Goal: Task Accomplishment & Management: Manage account settings

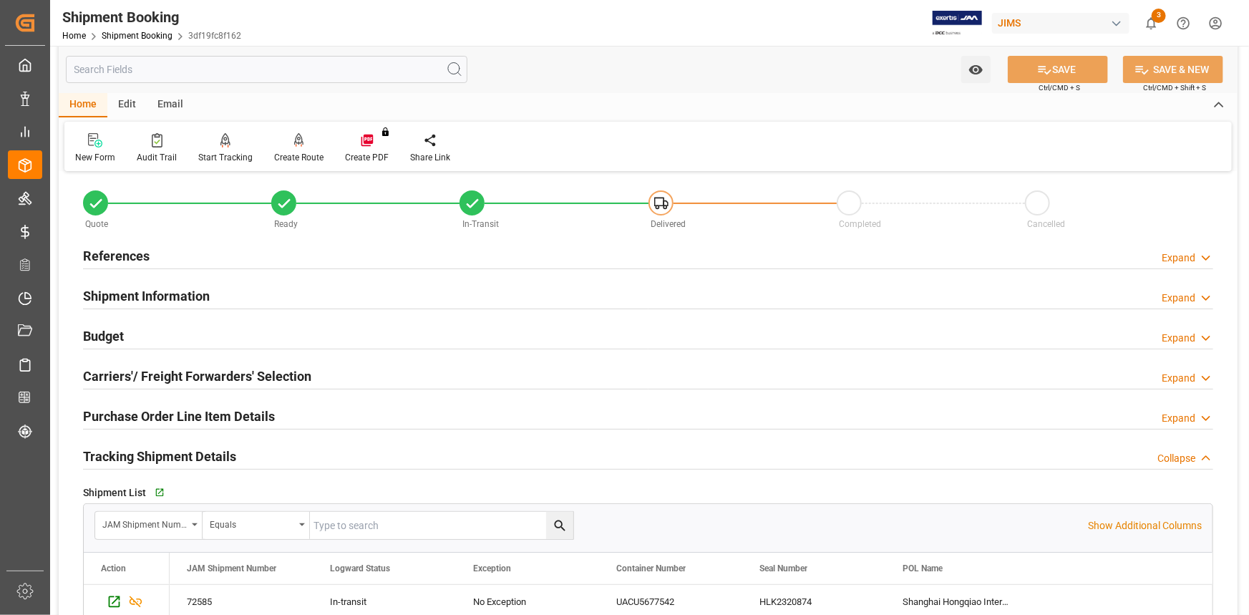
scroll to position [64, 0]
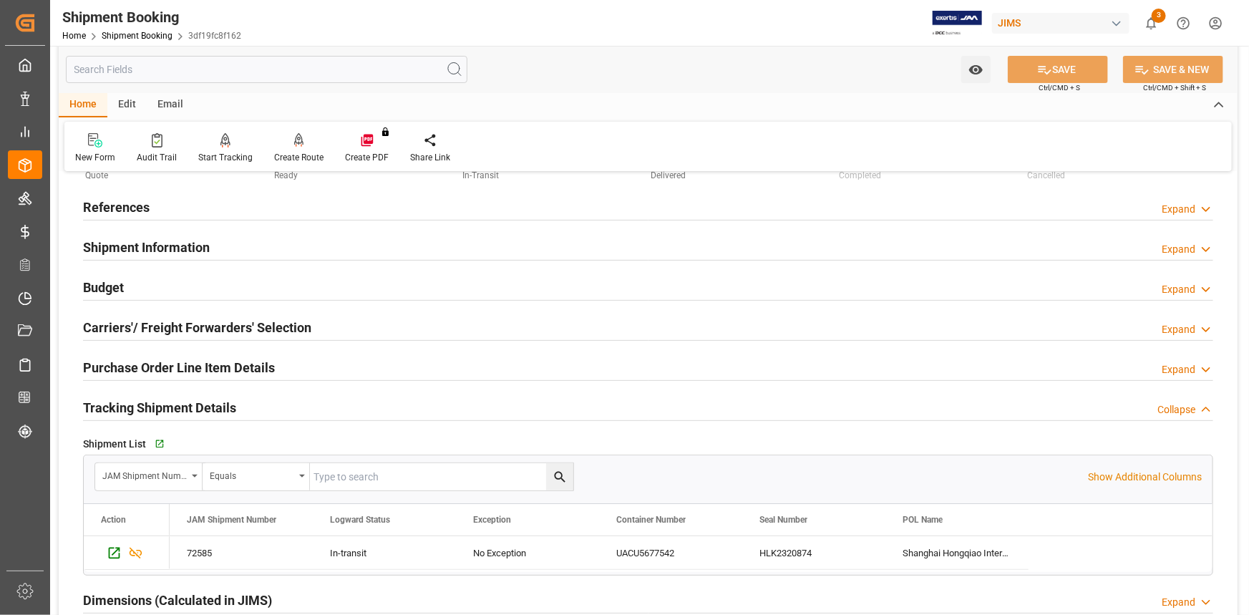
click at [290, 397] on div "Tracking Shipment Details Collapse" at bounding box center [648, 406] width 1130 height 27
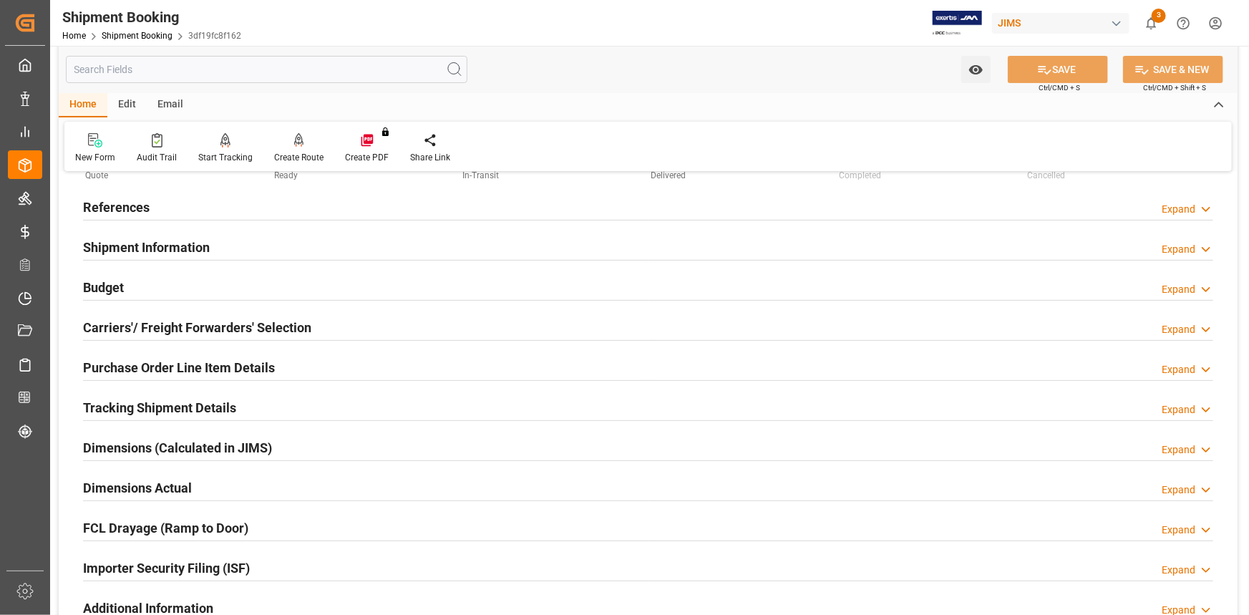
click at [293, 397] on div "Tracking Shipment Details Expand" at bounding box center [648, 406] width 1130 height 27
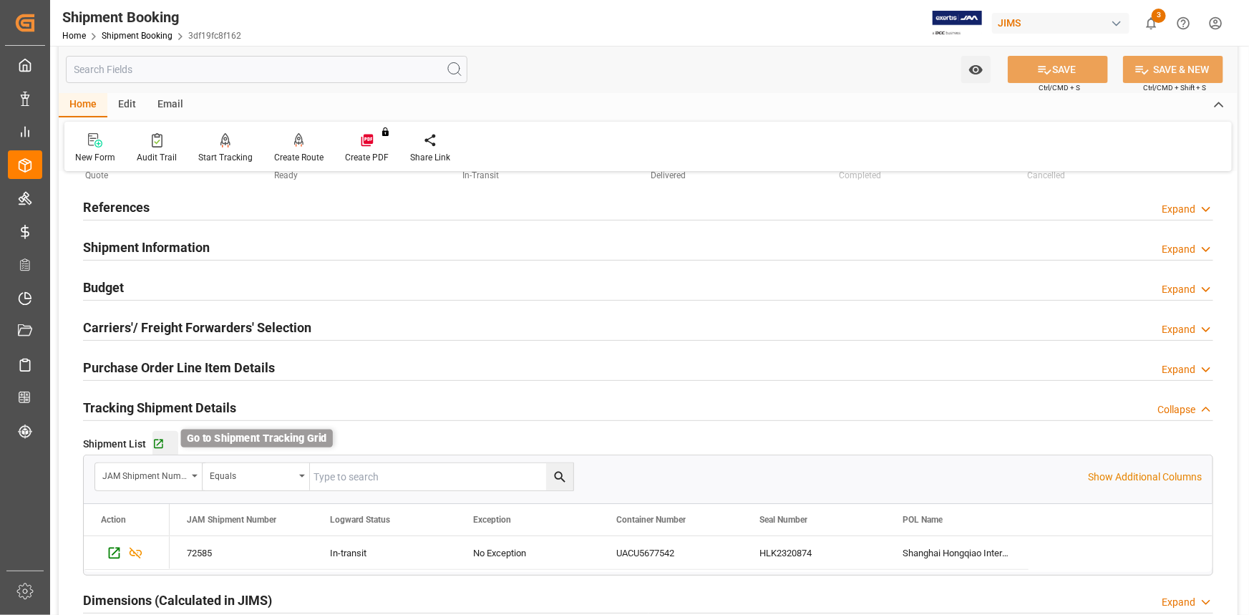
click at [160, 444] on icon "button" at bounding box center [158, 444] width 12 height 12
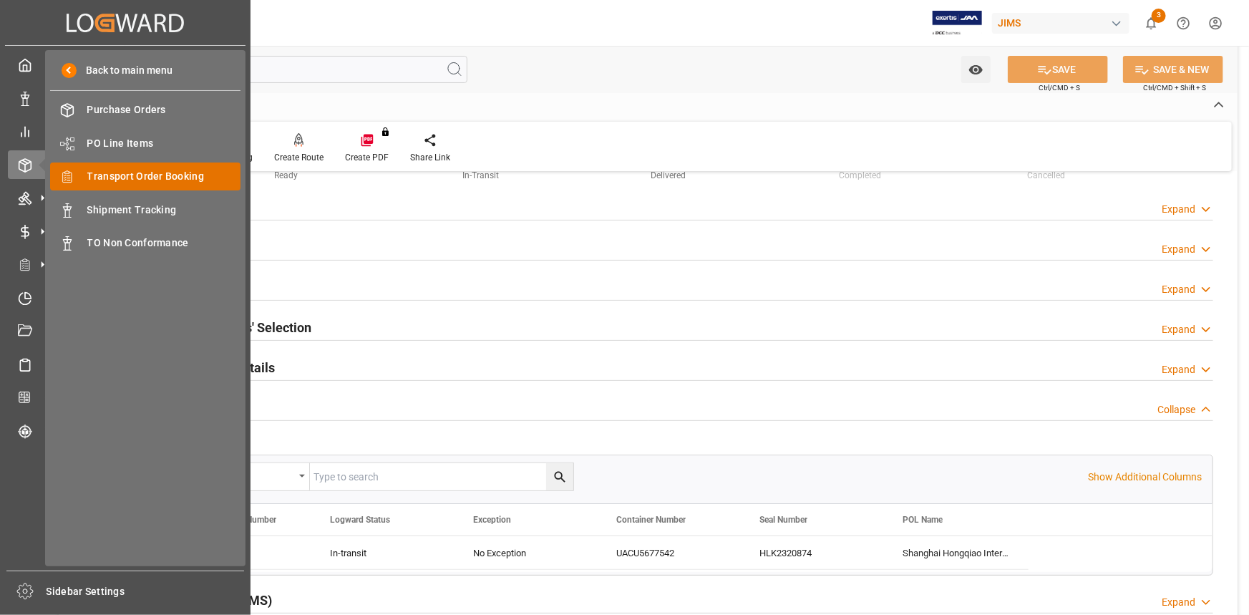
click at [136, 175] on span "Transport Order Booking" at bounding box center [164, 176] width 154 height 15
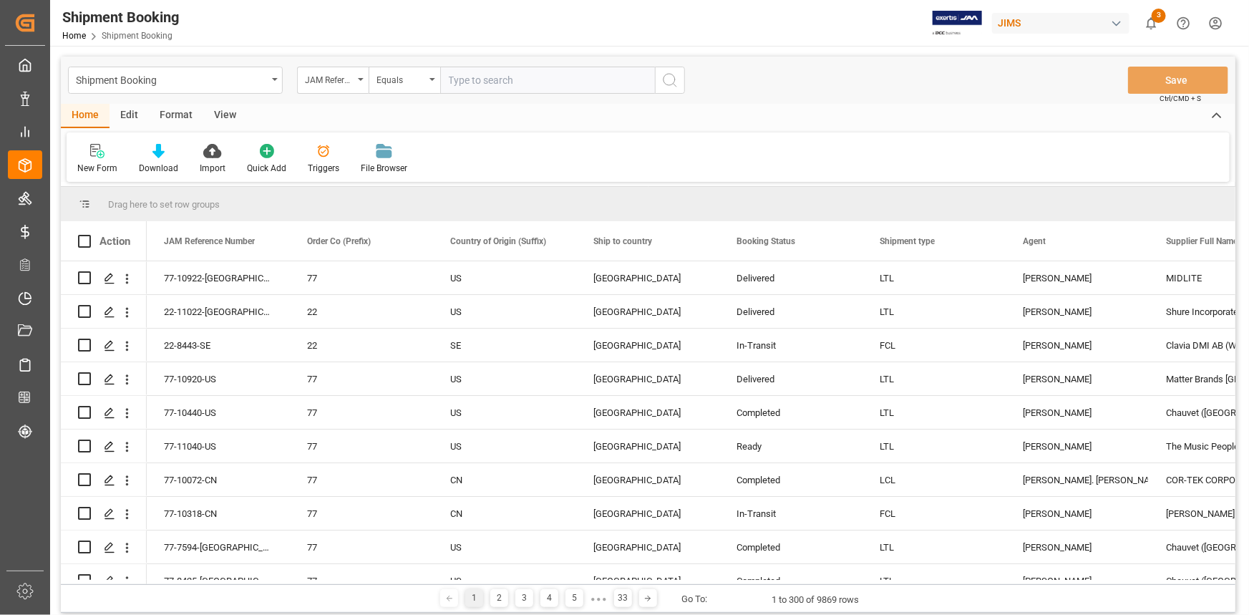
click at [480, 82] on input "text" at bounding box center [547, 80] width 215 height 27
type input "22-10272-JP"
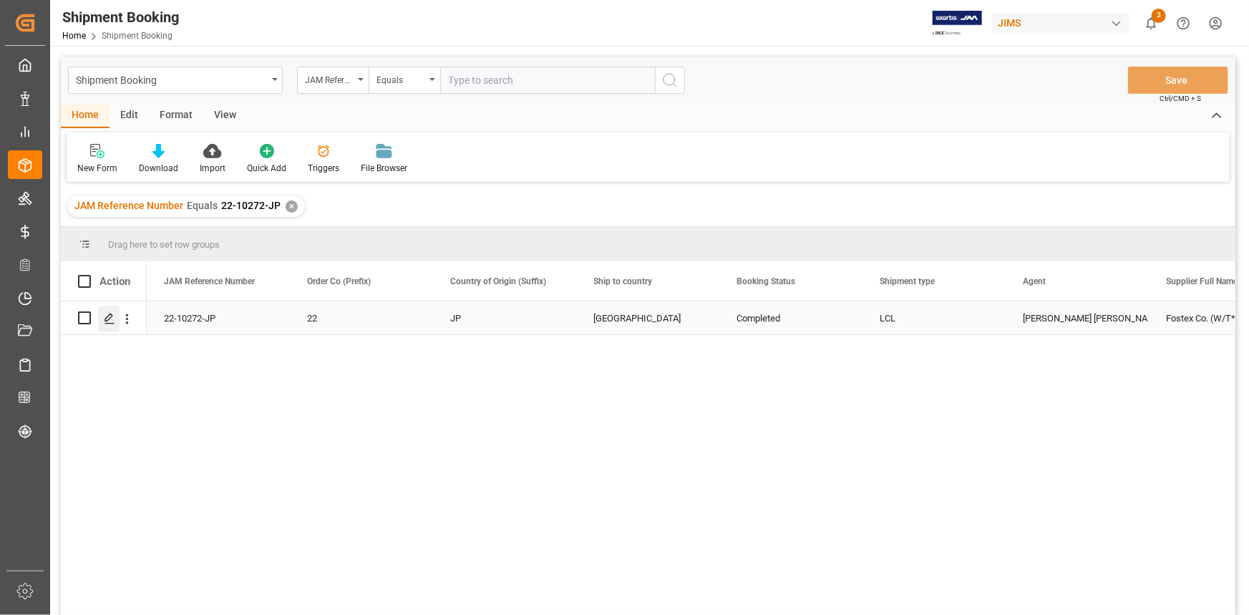
click at [108, 316] on icon "Press SPACE to select this row." at bounding box center [109, 318] width 11 height 11
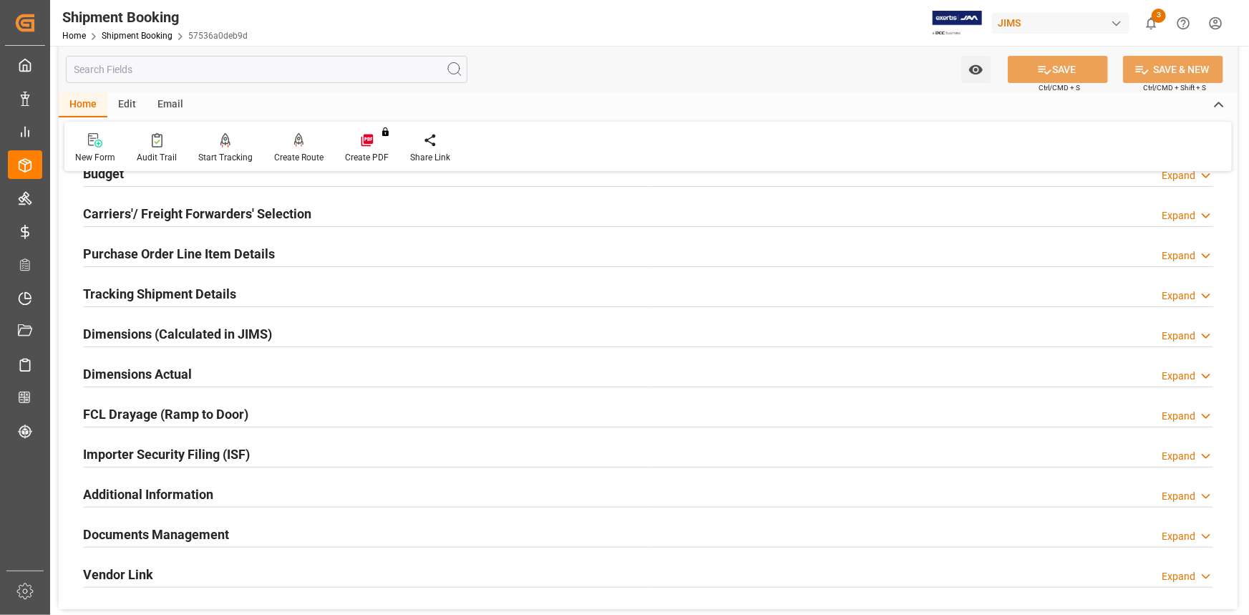
scroll to position [195, 0]
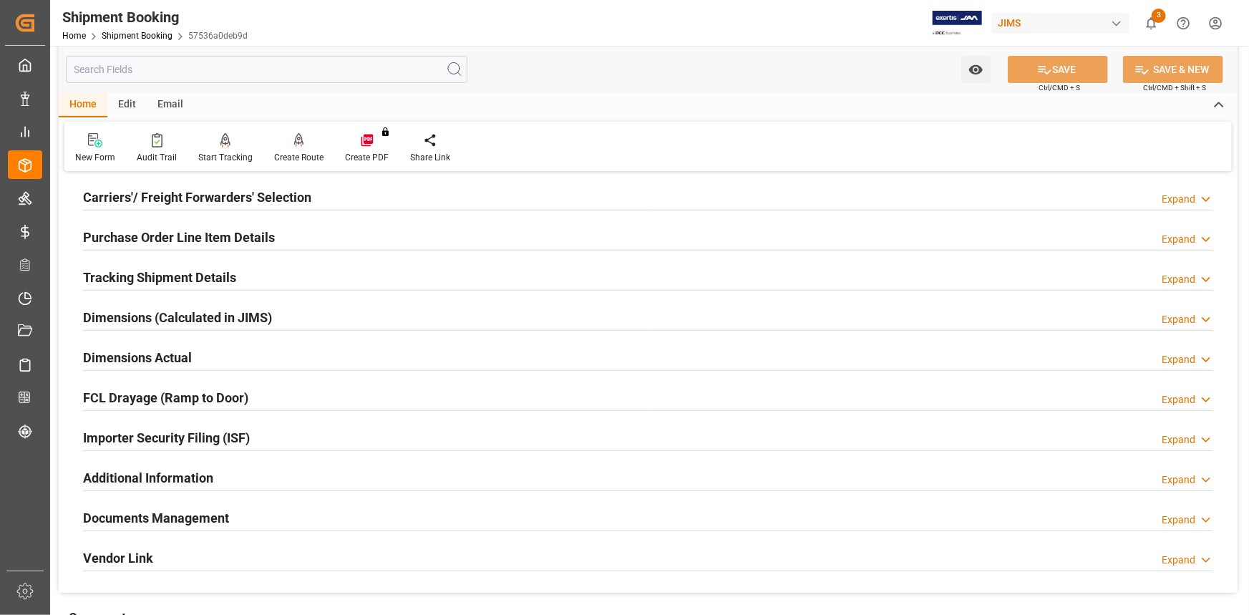
click at [272, 278] on div "Tracking Shipment Details Expand" at bounding box center [648, 276] width 1130 height 27
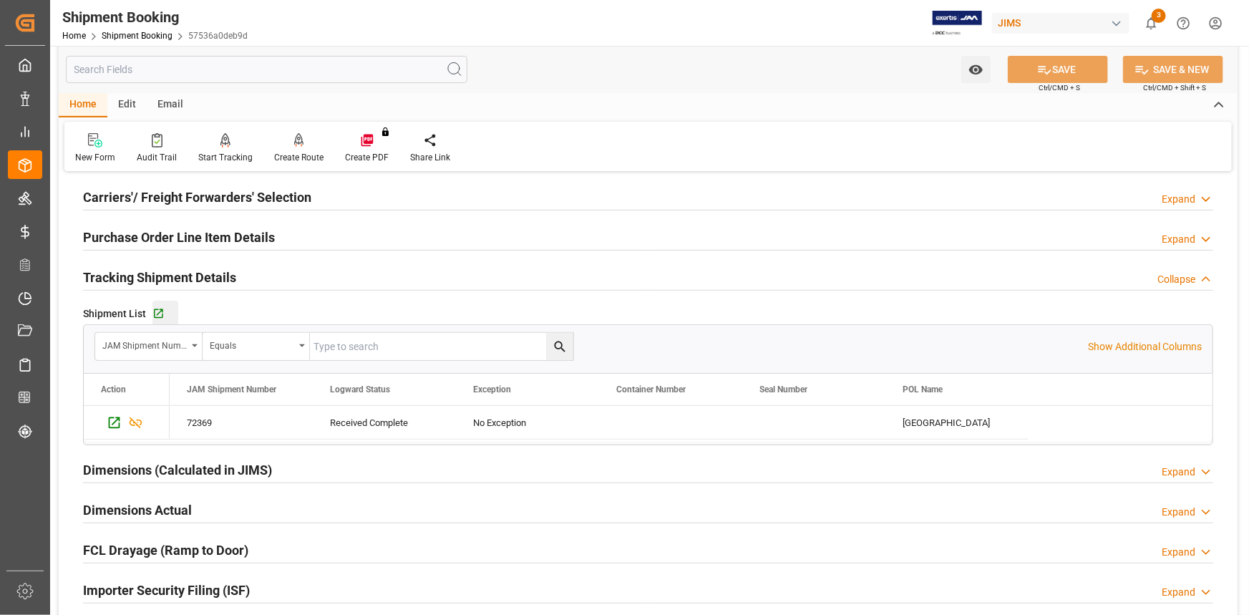
click at [165, 309] on div "Go to Shipment Tracking Grid" at bounding box center [165, 314] width 26 height 12
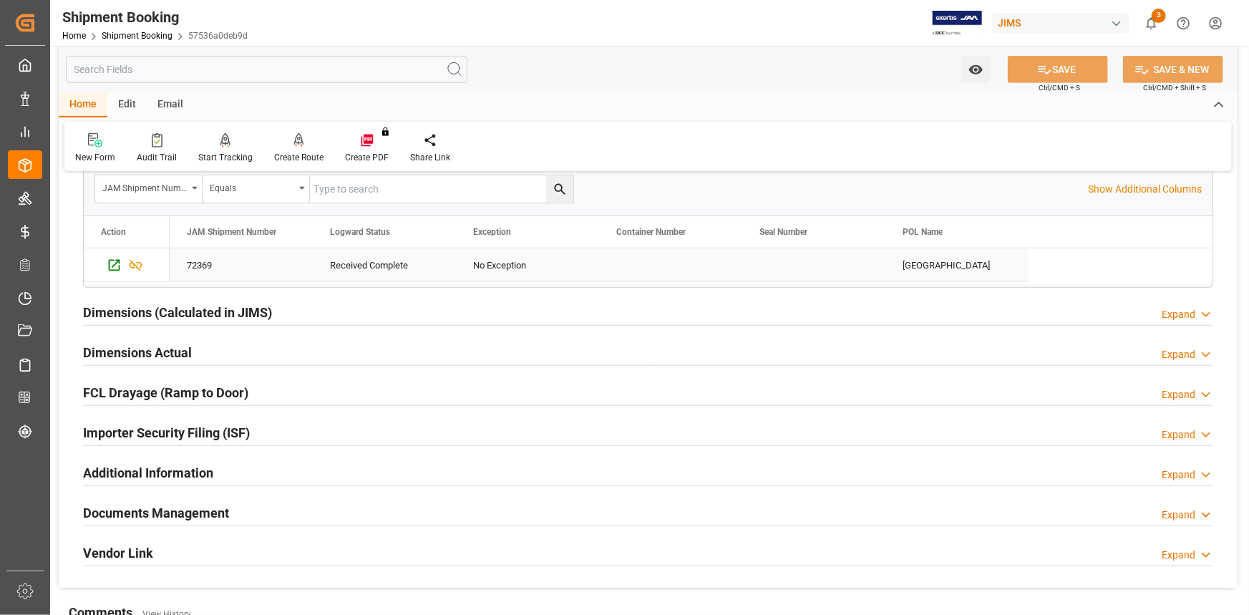
scroll to position [390, 0]
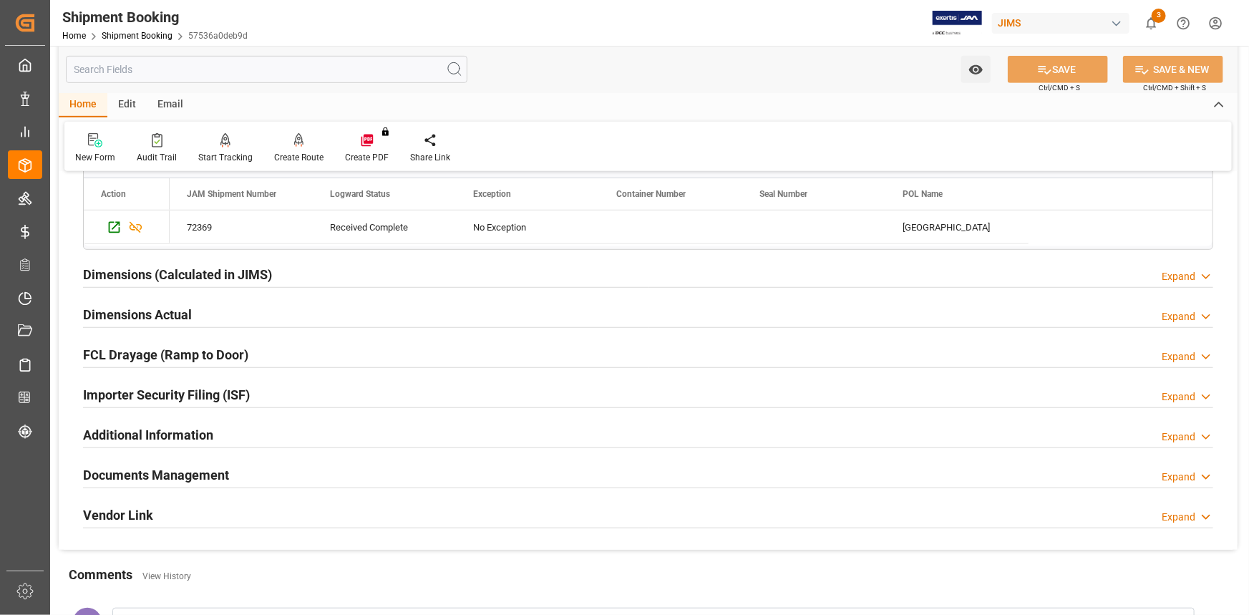
click at [304, 474] on div "Documents Management Expand" at bounding box center [648, 473] width 1130 height 27
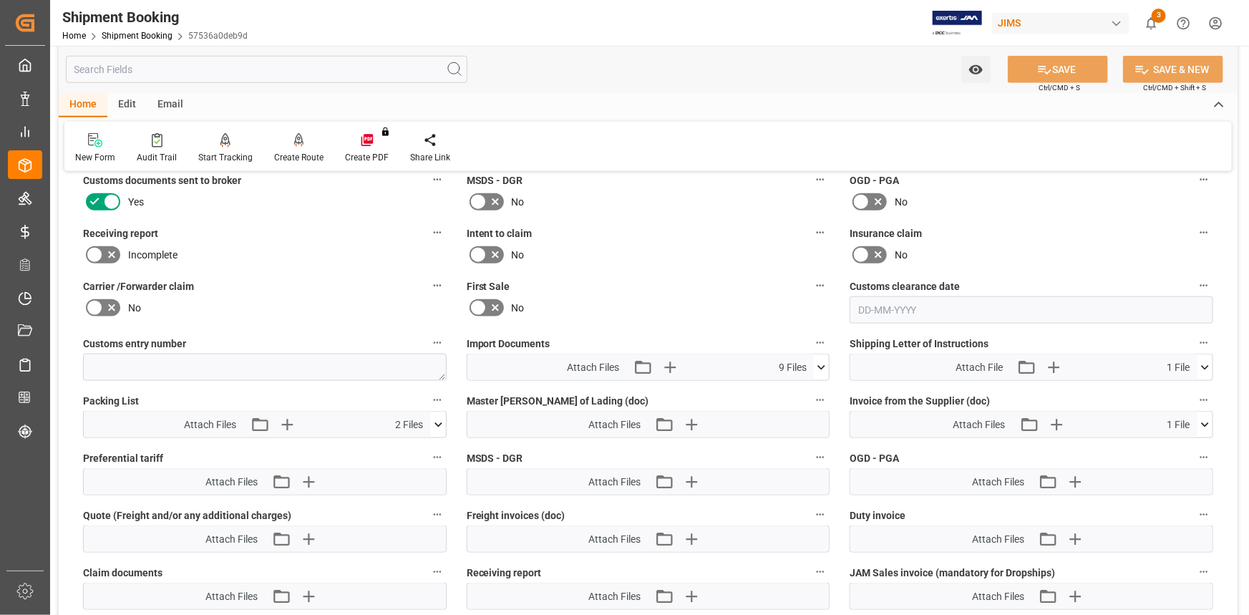
scroll to position [780, 0]
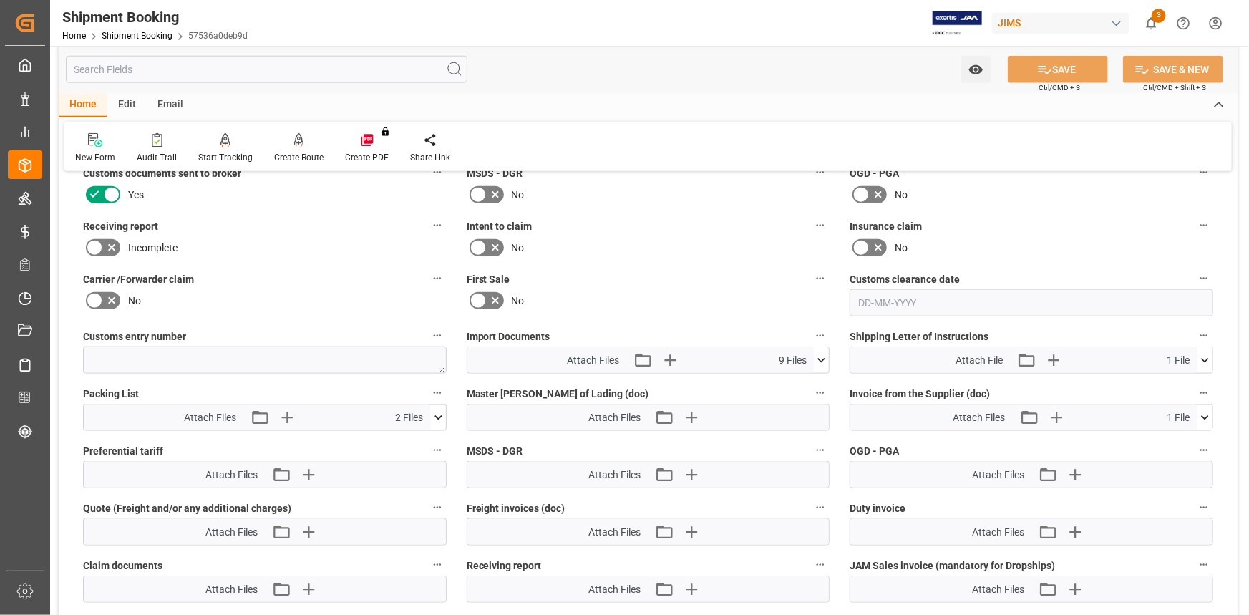
click at [817, 355] on icon at bounding box center [821, 360] width 15 height 15
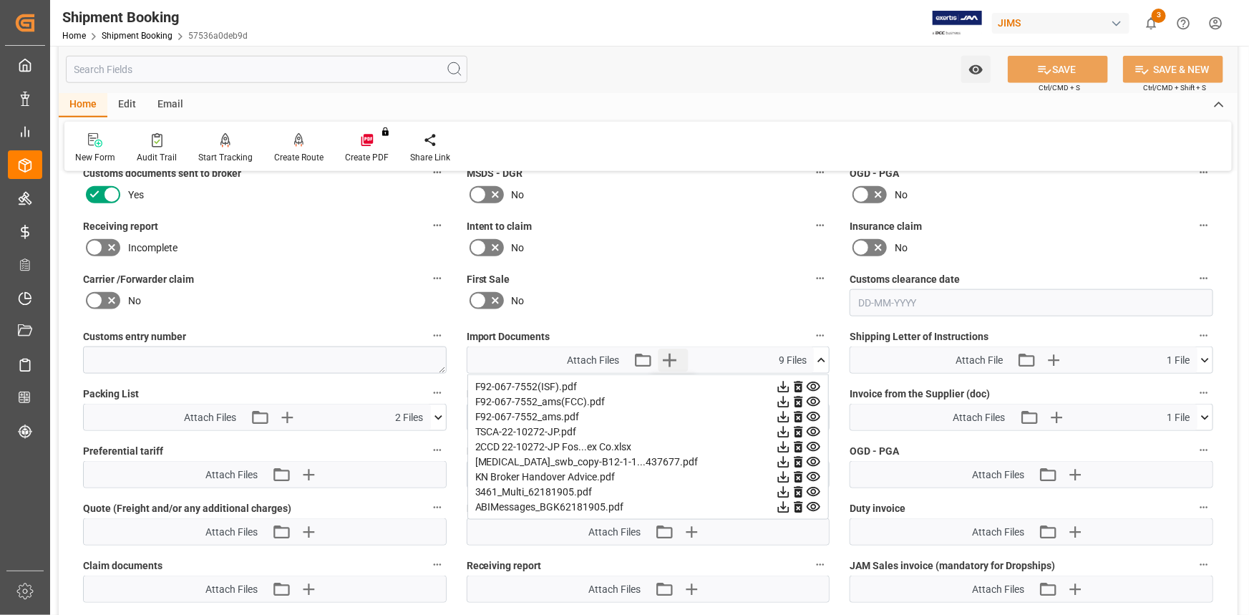
click at [668, 356] on icon "button" at bounding box center [670, 360] width 23 height 23
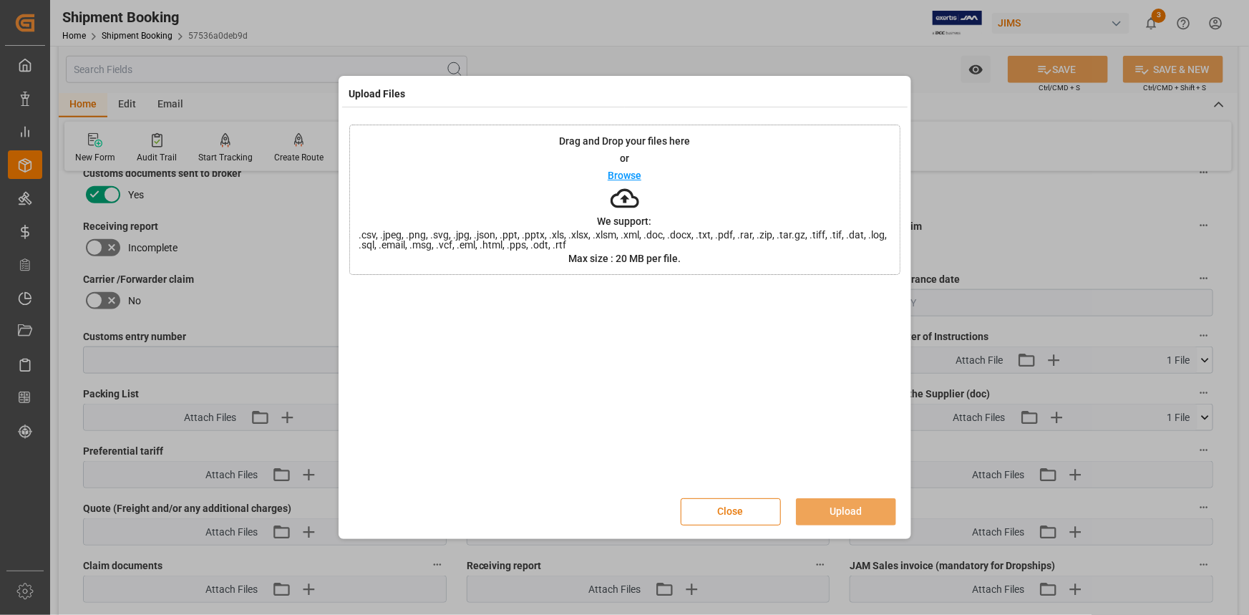
click at [728, 508] on button "Close" at bounding box center [731, 511] width 100 height 27
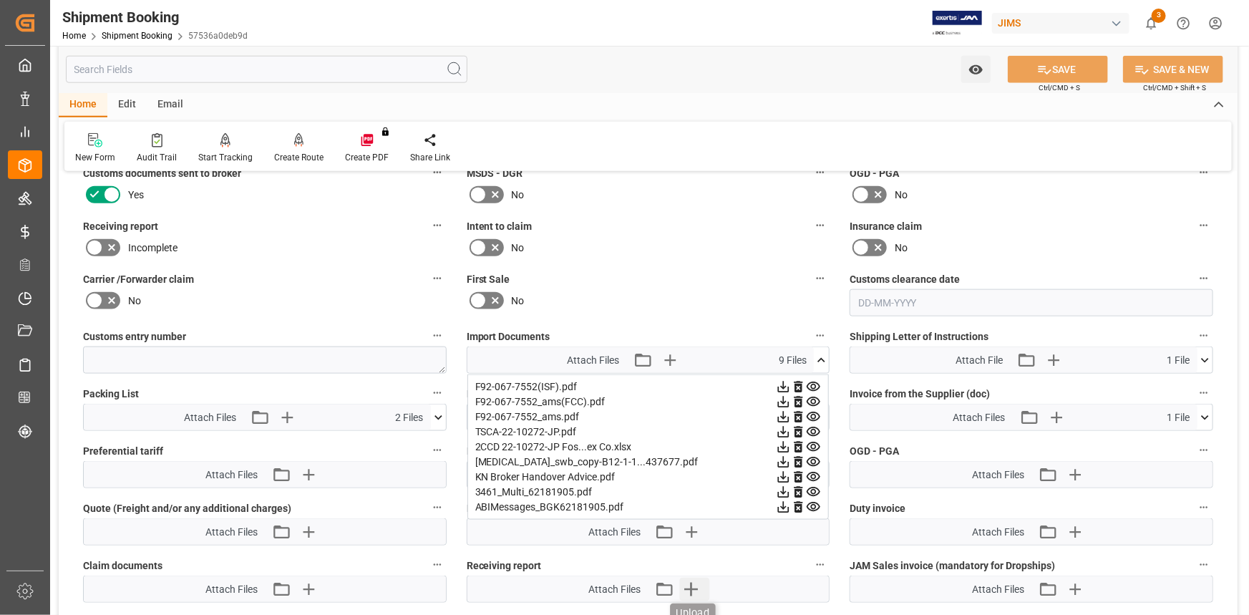
click at [691, 583] on icon "button" at bounding box center [692, 590] width 14 height 14
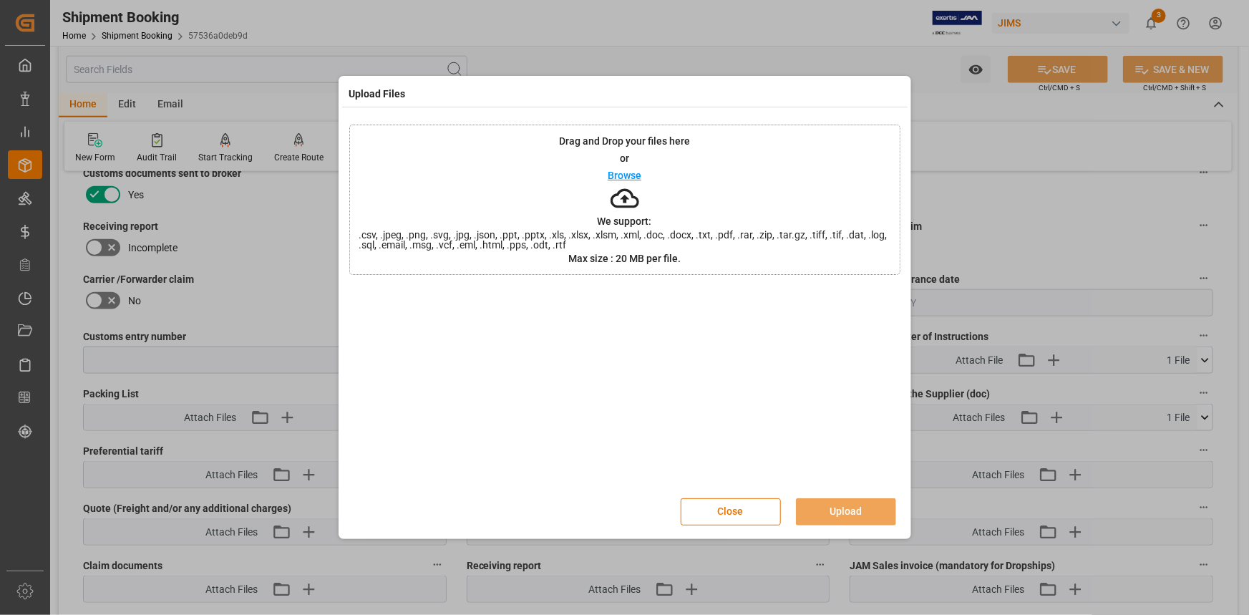
click at [634, 178] on p "Browse" at bounding box center [625, 175] width 34 height 10
click at [846, 505] on button "Upload" at bounding box center [846, 511] width 100 height 27
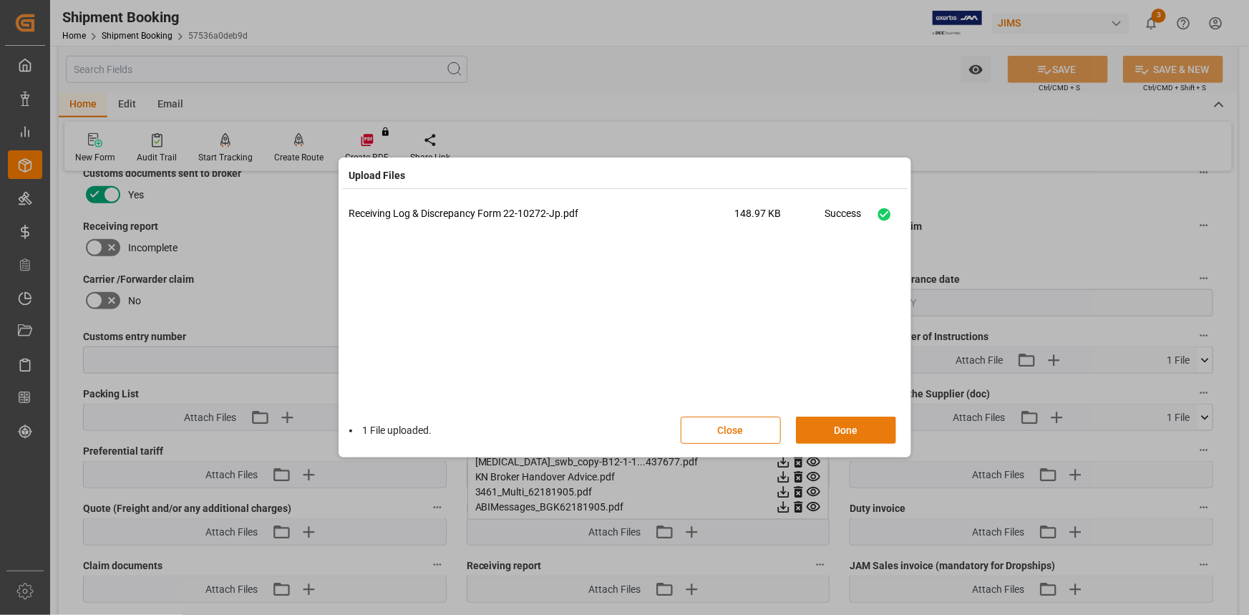
click at [853, 430] on button "Done" at bounding box center [846, 430] width 100 height 27
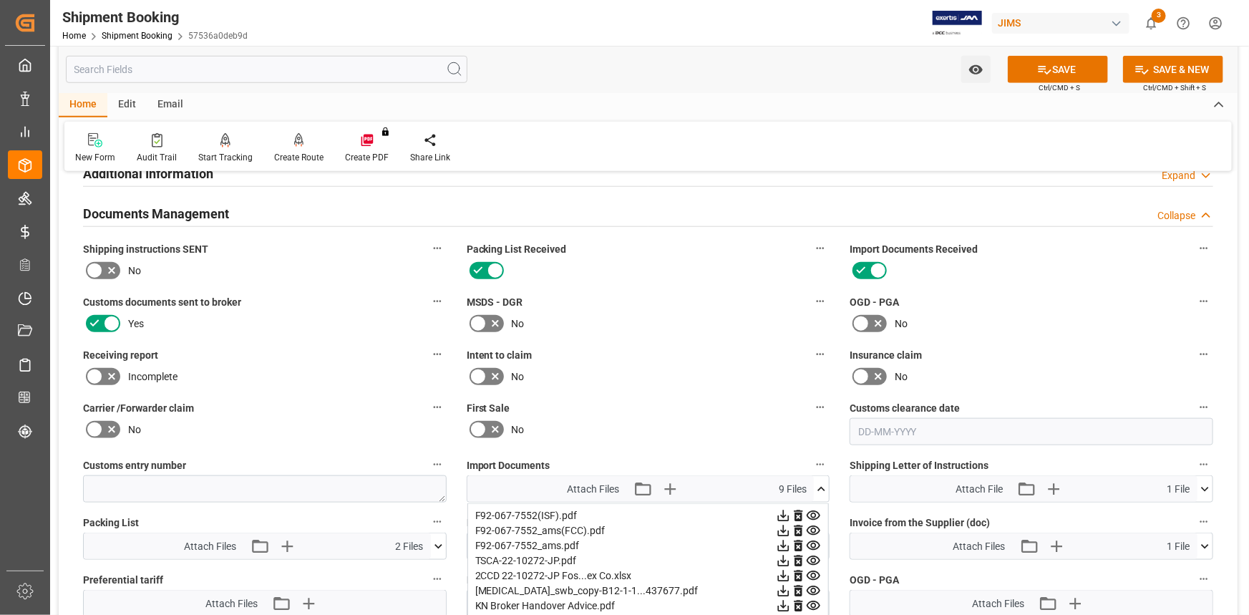
scroll to position [651, 0]
drag, startPoint x: 106, startPoint y: 371, endPoint x: 121, endPoint y: 372, distance: 15.1
click at [107, 372] on icon at bounding box center [111, 377] width 17 height 17
click at [0, 0] on input "checkbox" at bounding box center [0, 0] width 0 height 0
click at [1077, 75] on button "SAVE" at bounding box center [1058, 69] width 100 height 27
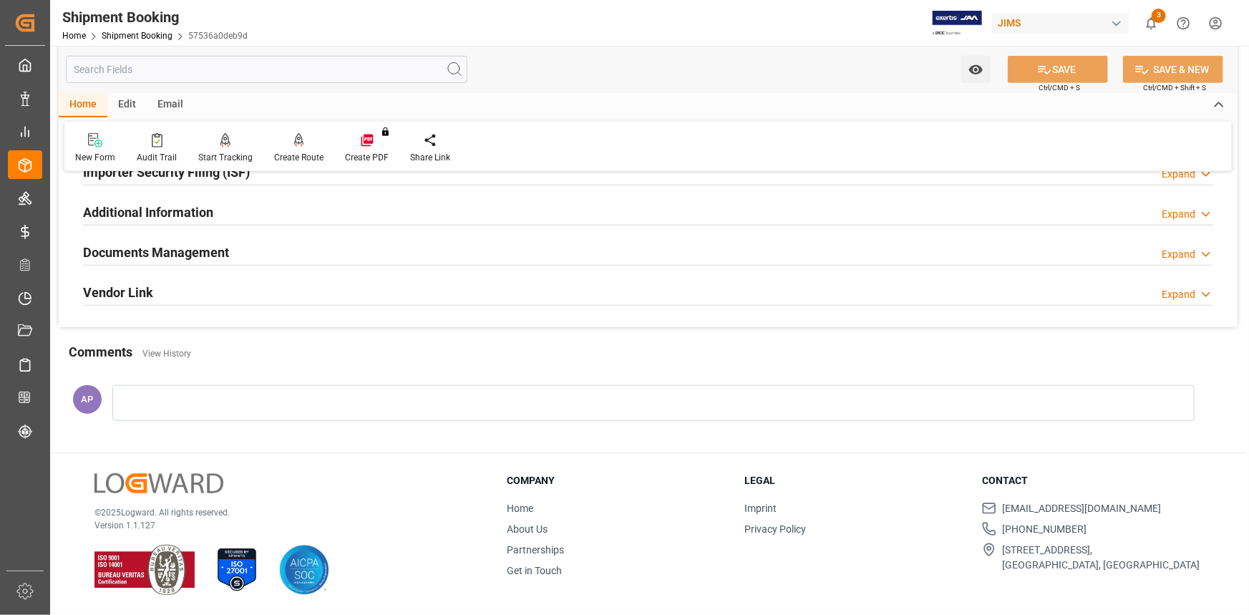
scroll to position [458, 0]
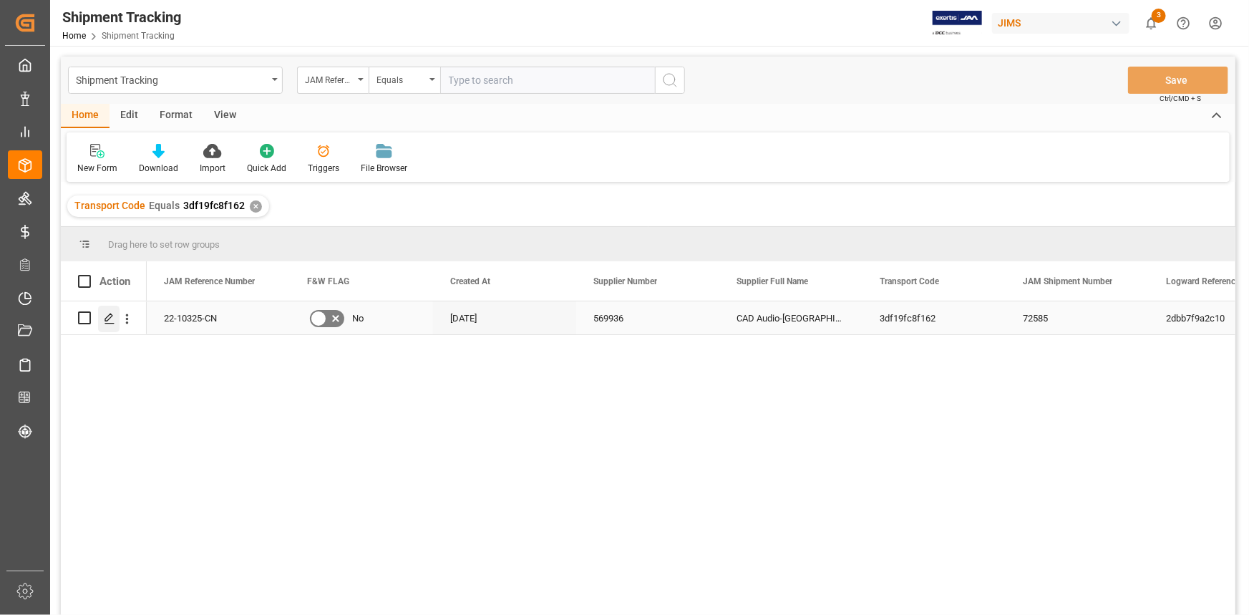
click at [107, 317] on polygon "Press SPACE to select this row." at bounding box center [108, 317] width 7 height 7
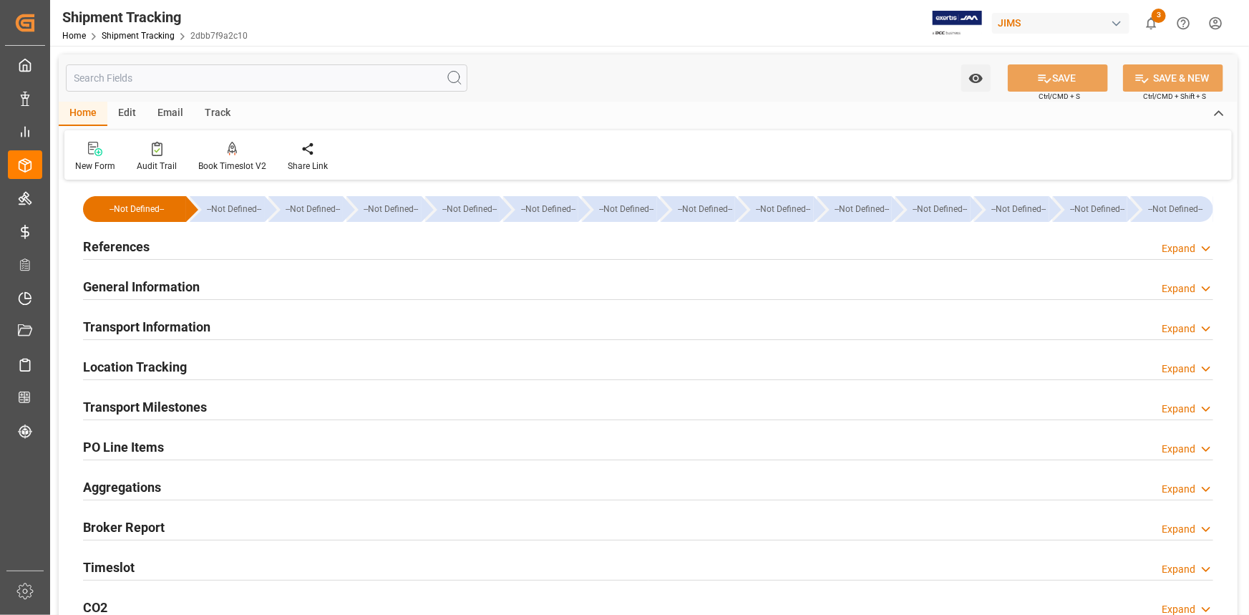
type input "30-07-2025"
type input "04-08-2025 11:59"
type input "14-08-2025 00:00"
type input "10-08-2025 00:00"
type input "18-08-2025 00:00"
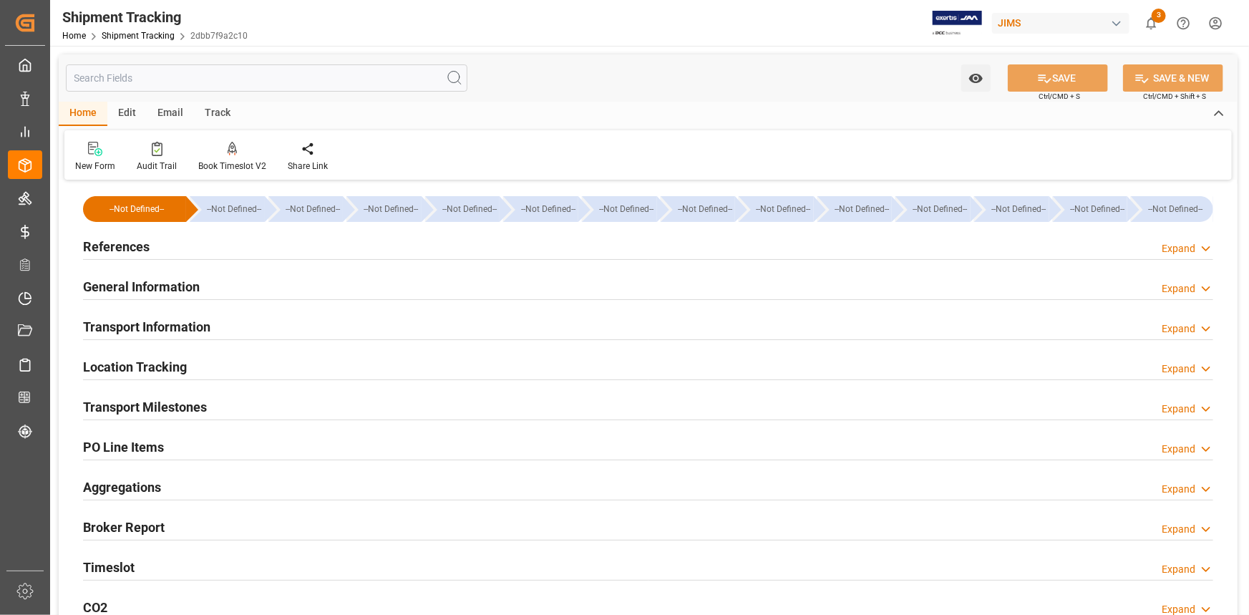
type input "20-08-2025 00:00"
type input "03-09-2025"
type input "25-09-2025 00:00"
drag, startPoint x: 226, startPoint y: 248, endPoint x: 243, endPoint y: 263, distance: 23.3
click at [226, 247] on div "References Expand" at bounding box center [648, 245] width 1130 height 27
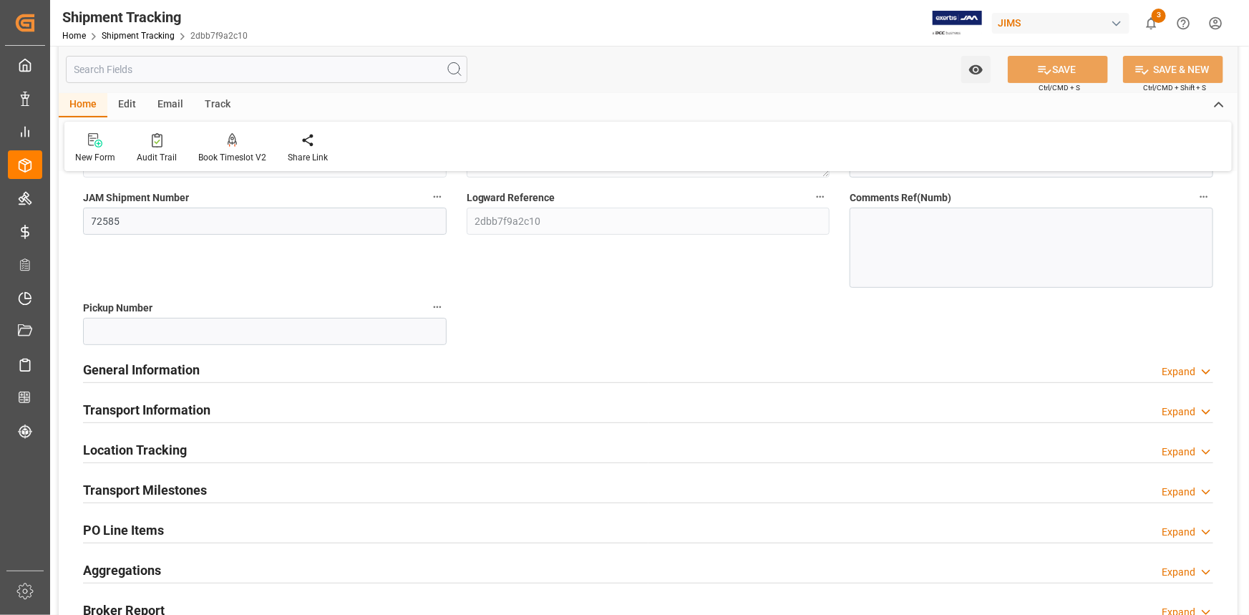
scroll to position [325, 0]
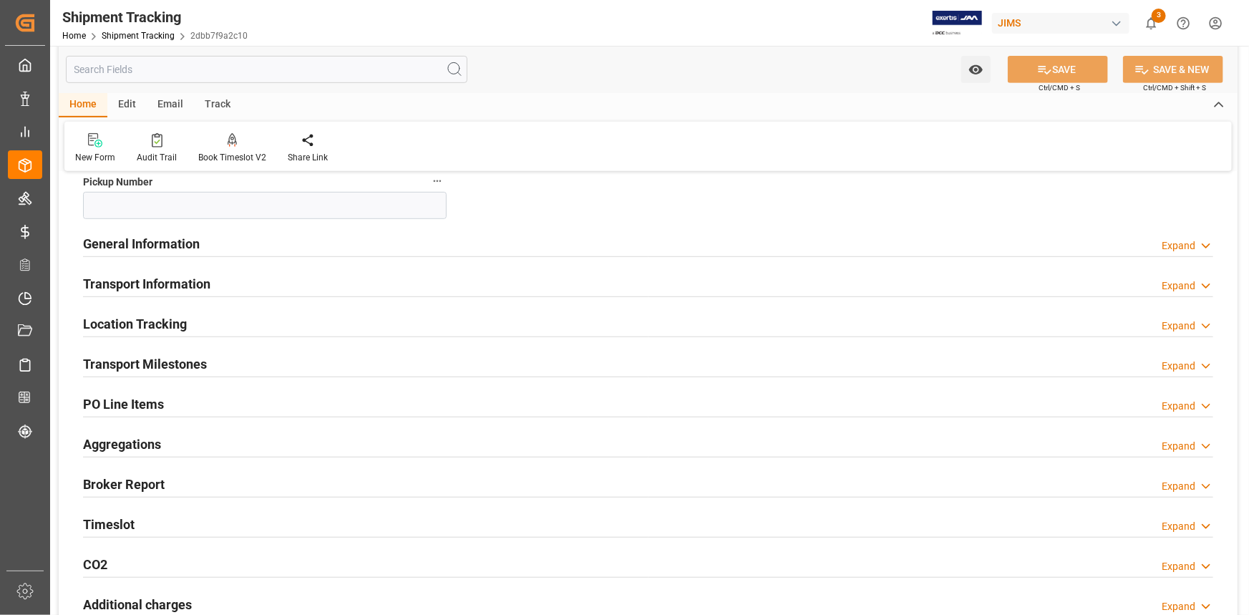
click at [255, 246] on div "General Information Expand" at bounding box center [648, 242] width 1130 height 27
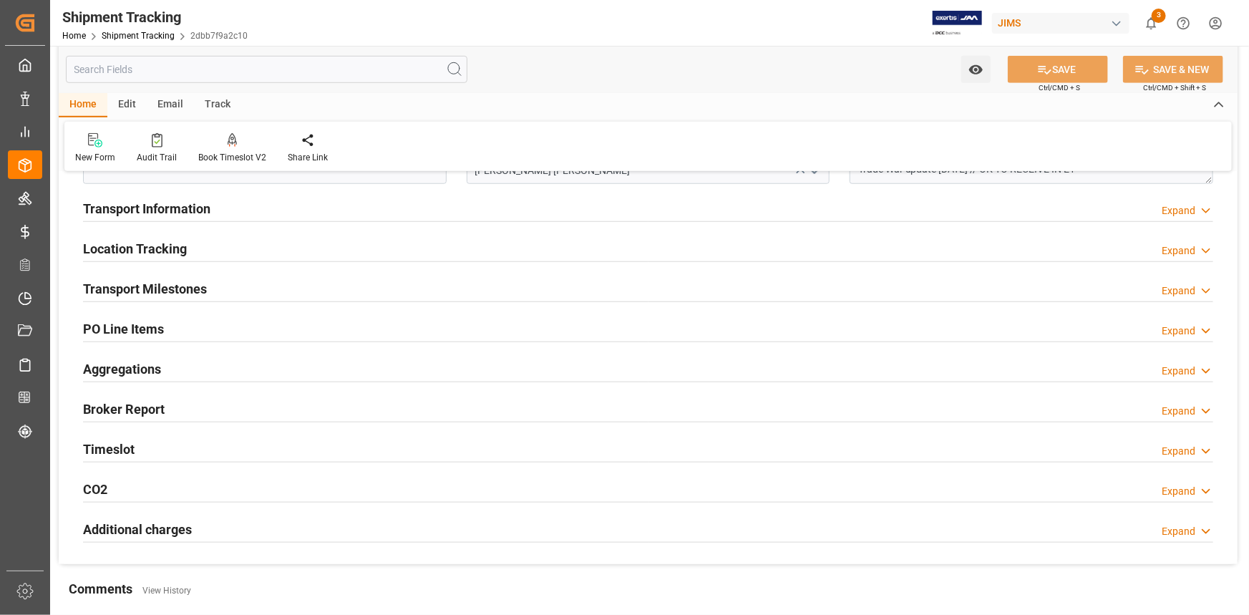
scroll to position [520, 0]
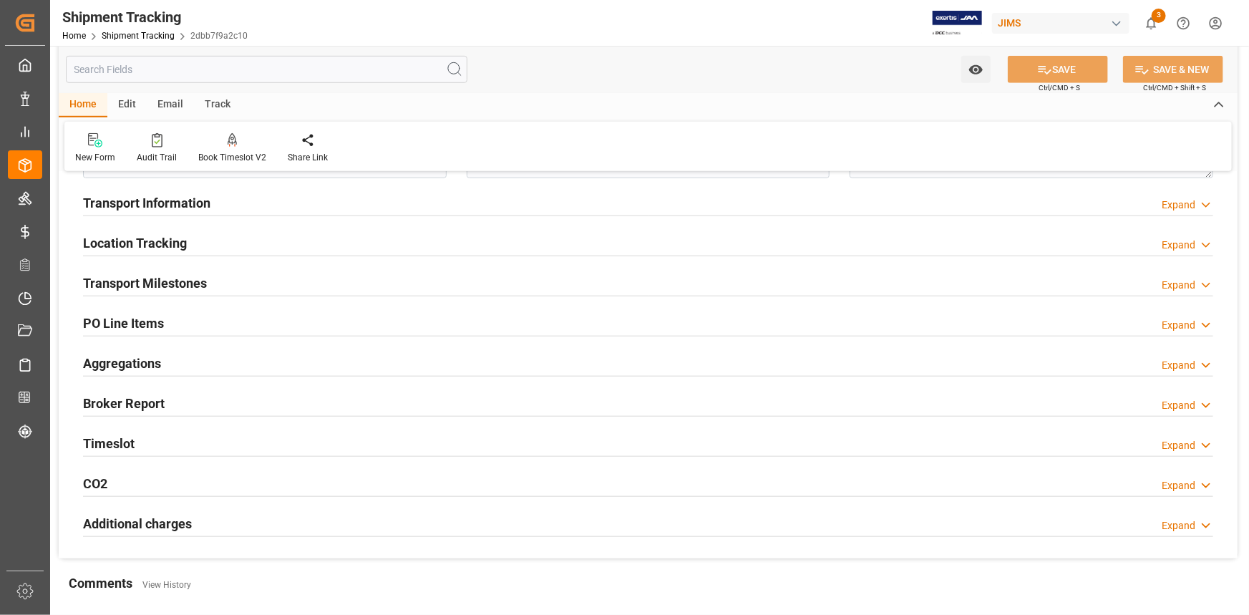
click at [243, 283] on div "Transport Milestones Expand" at bounding box center [648, 281] width 1130 height 27
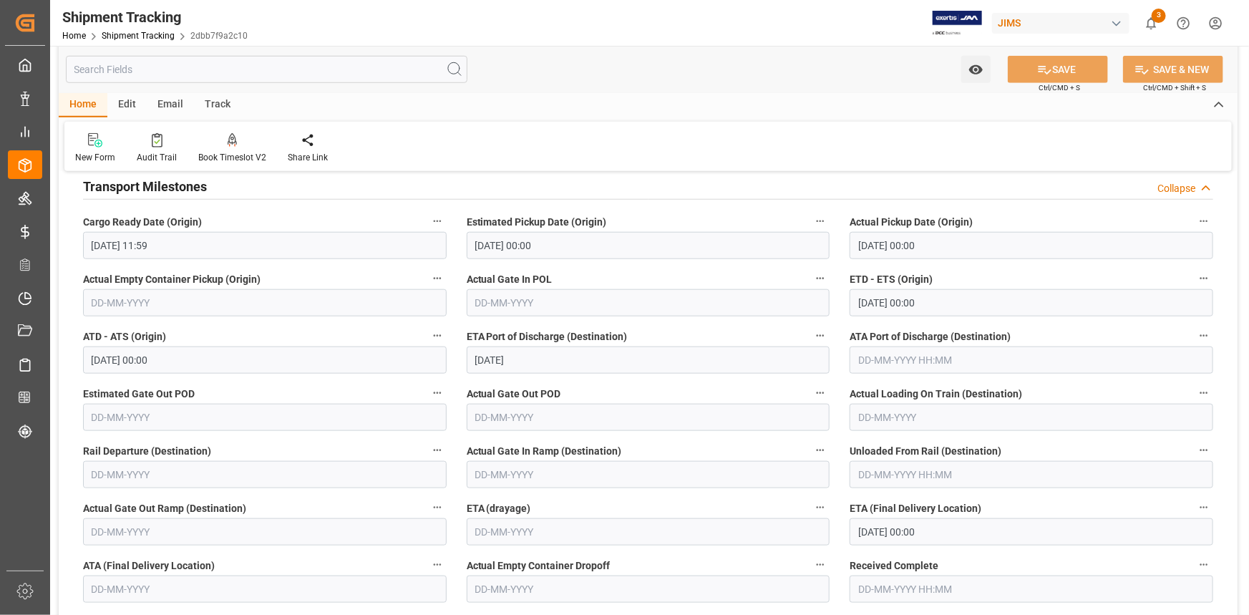
scroll to position [716, 0]
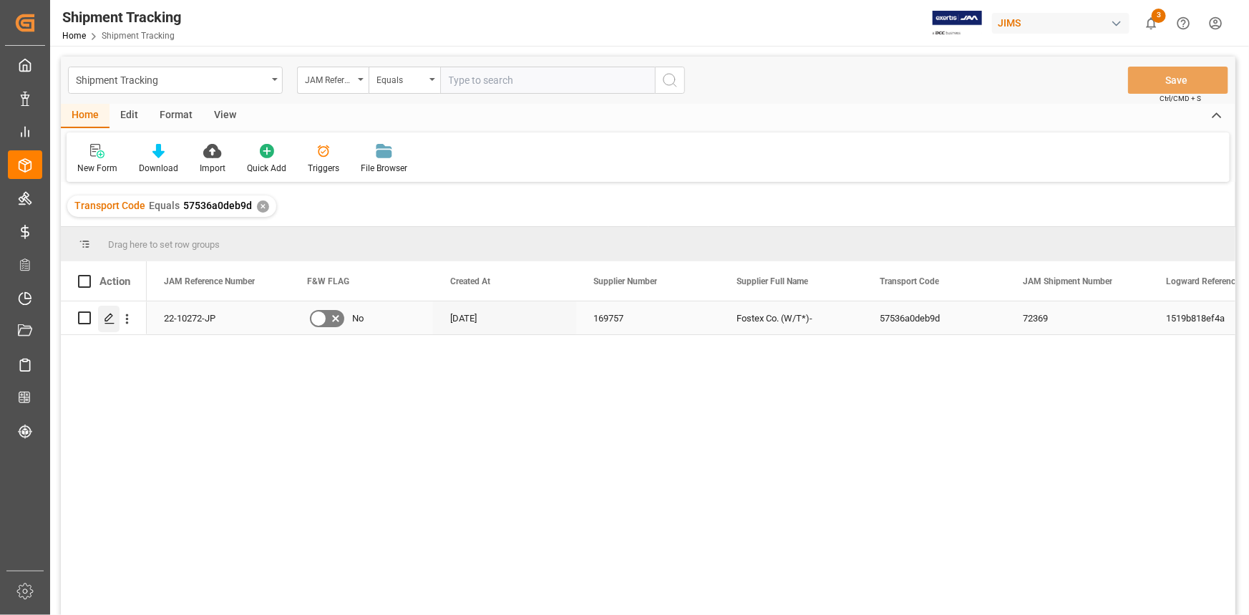
click at [110, 320] on icon "Press SPACE to select this row." at bounding box center [109, 318] width 11 height 11
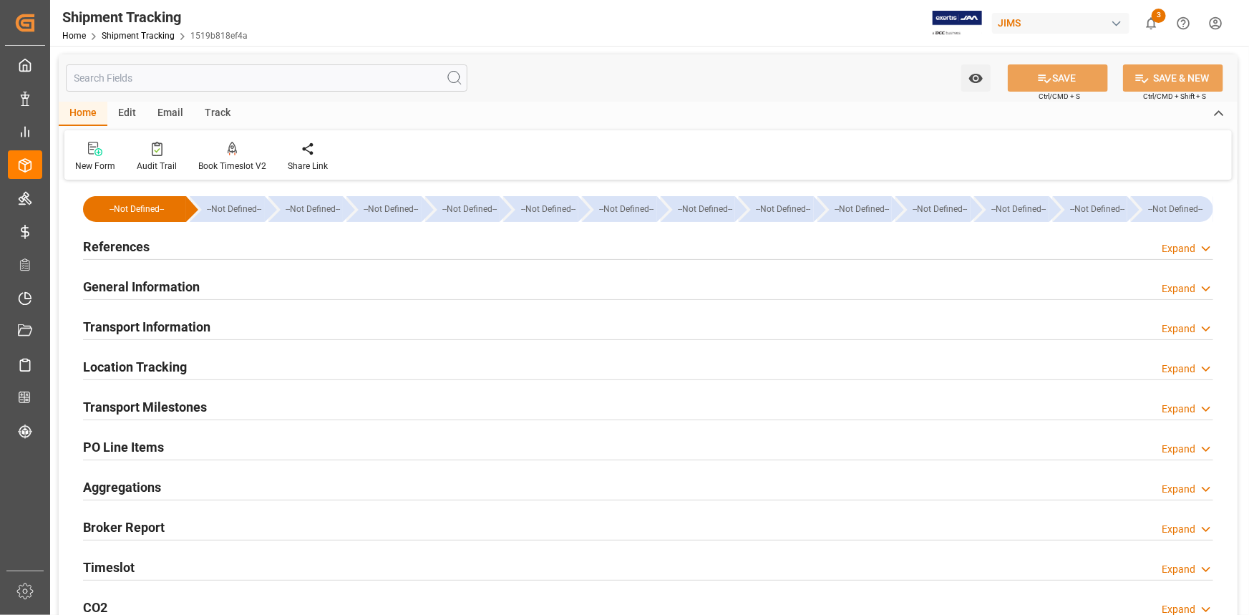
type input "[DATE] 11:59"
type input "[DATE] 00:00"
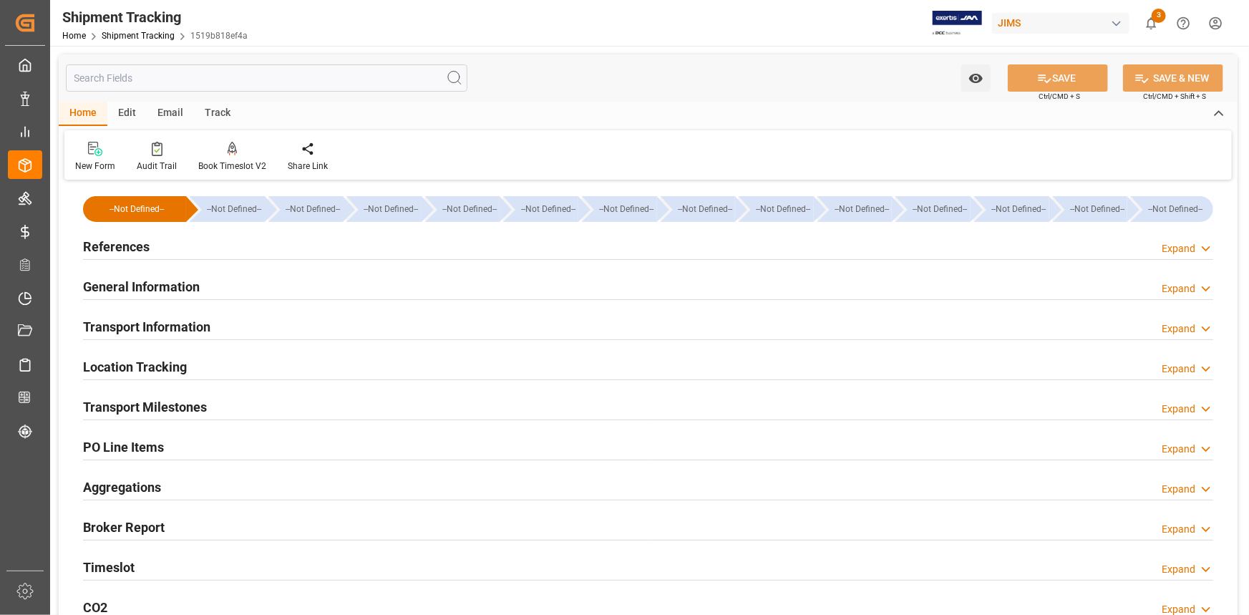
type input "[DATE]"
type input "[DATE] 00:00"
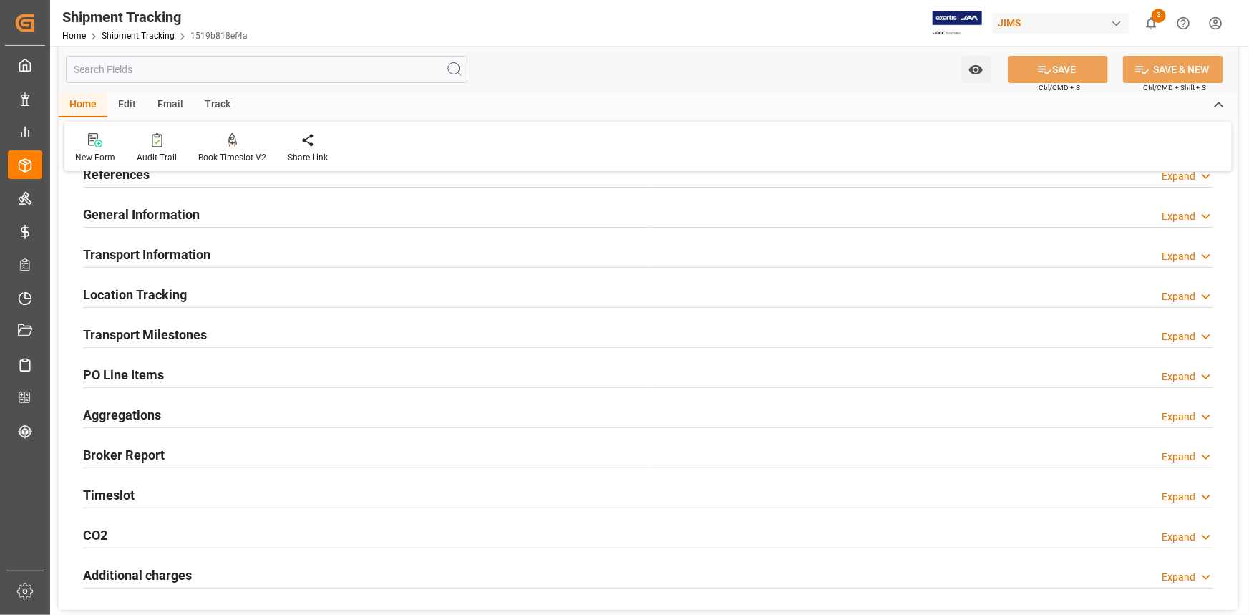
scroll to position [64, 0]
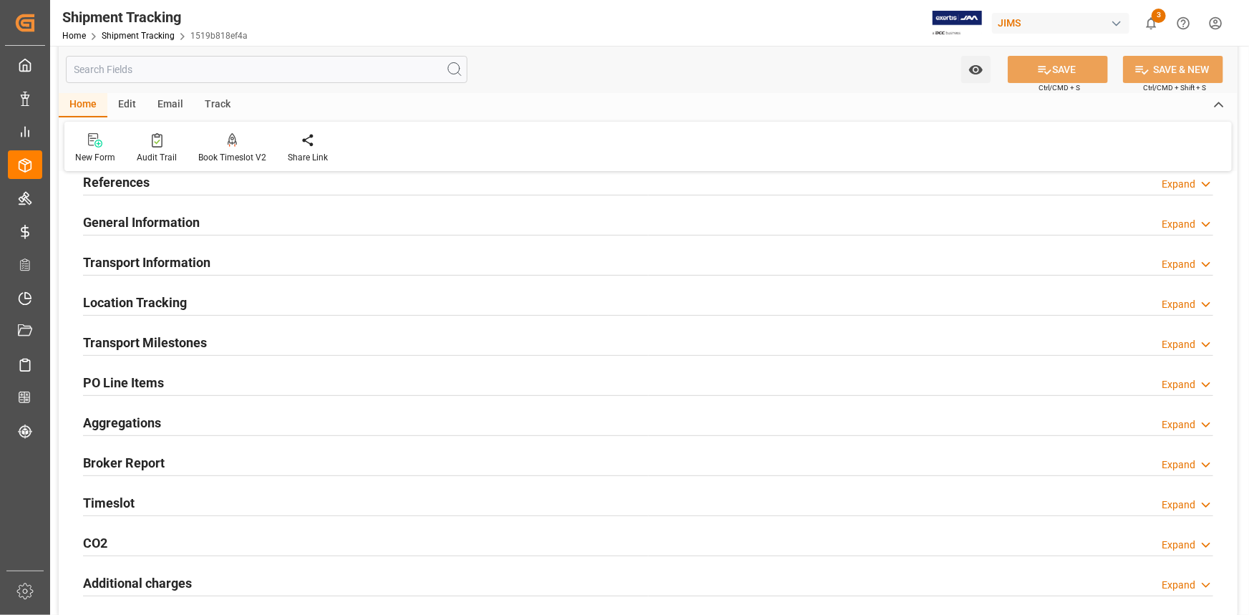
click at [325, 323] on div "Transport Milestones Expand" at bounding box center [648, 343] width 1150 height 40
click at [360, 341] on div "Transport Milestones Expand" at bounding box center [648, 341] width 1130 height 27
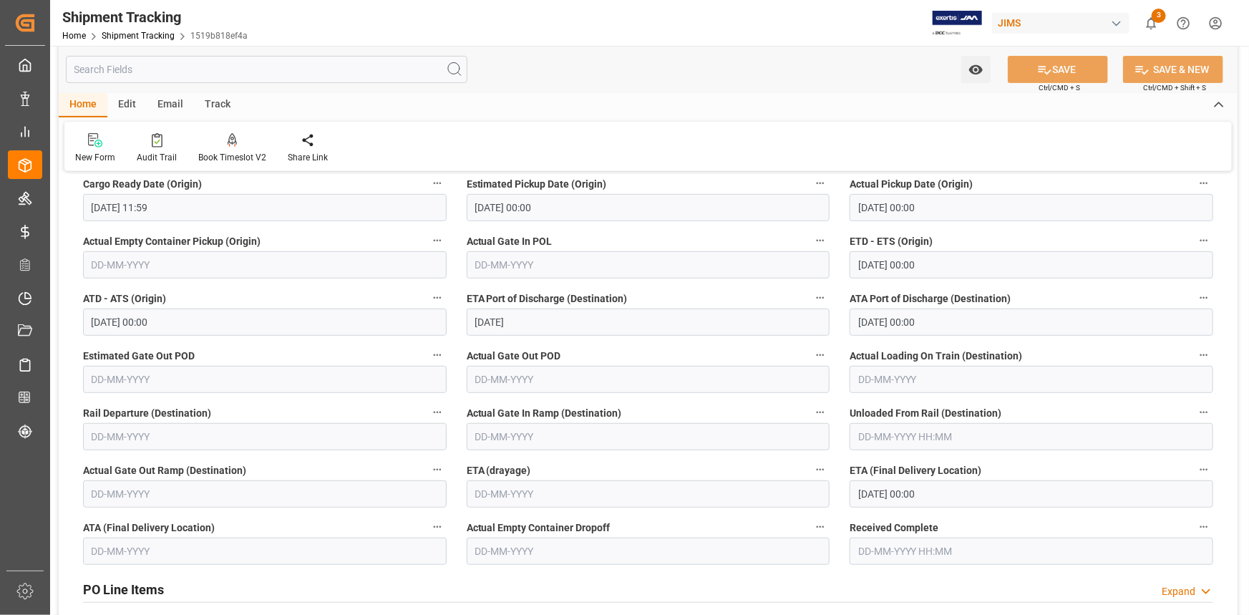
scroll to position [260, 0]
click at [940, 488] on input "[DATE] 00:00" at bounding box center [1032, 492] width 364 height 27
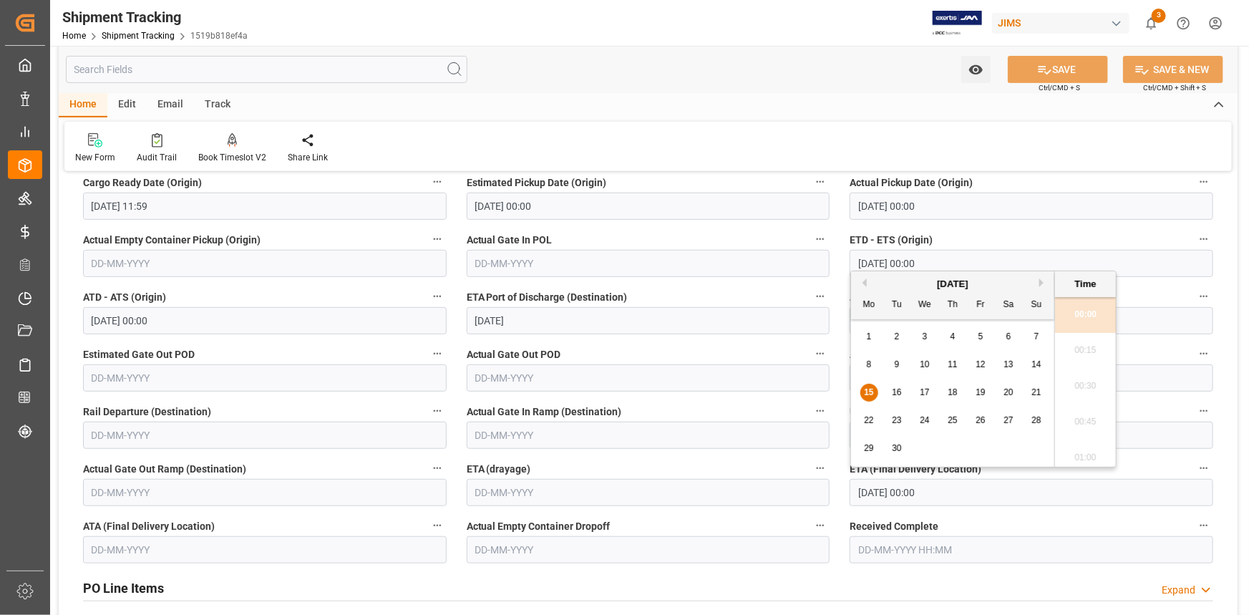
click at [1009, 523] on label "Received Complete" at bounding box center [1032, 526] width 364 height 20
click at [1195, 523] on button "Received Complete" at bounding box center [1204, 525] width 19 height 19
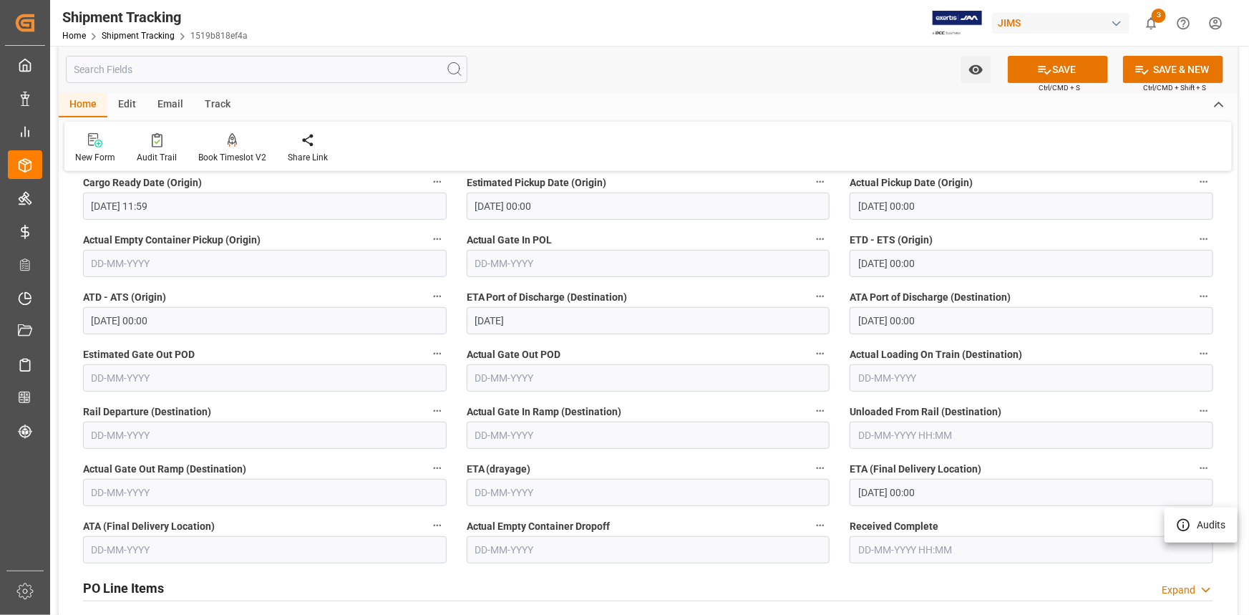
click at [1066, 65] on div at bounding box center [624, 307] width 1249 height 615
click at [1064, 74] on button "SAVE" at bounding box center [1058, 69] width 100 height 27
